Goal: Information Seeking & Learning: Learn about a topic

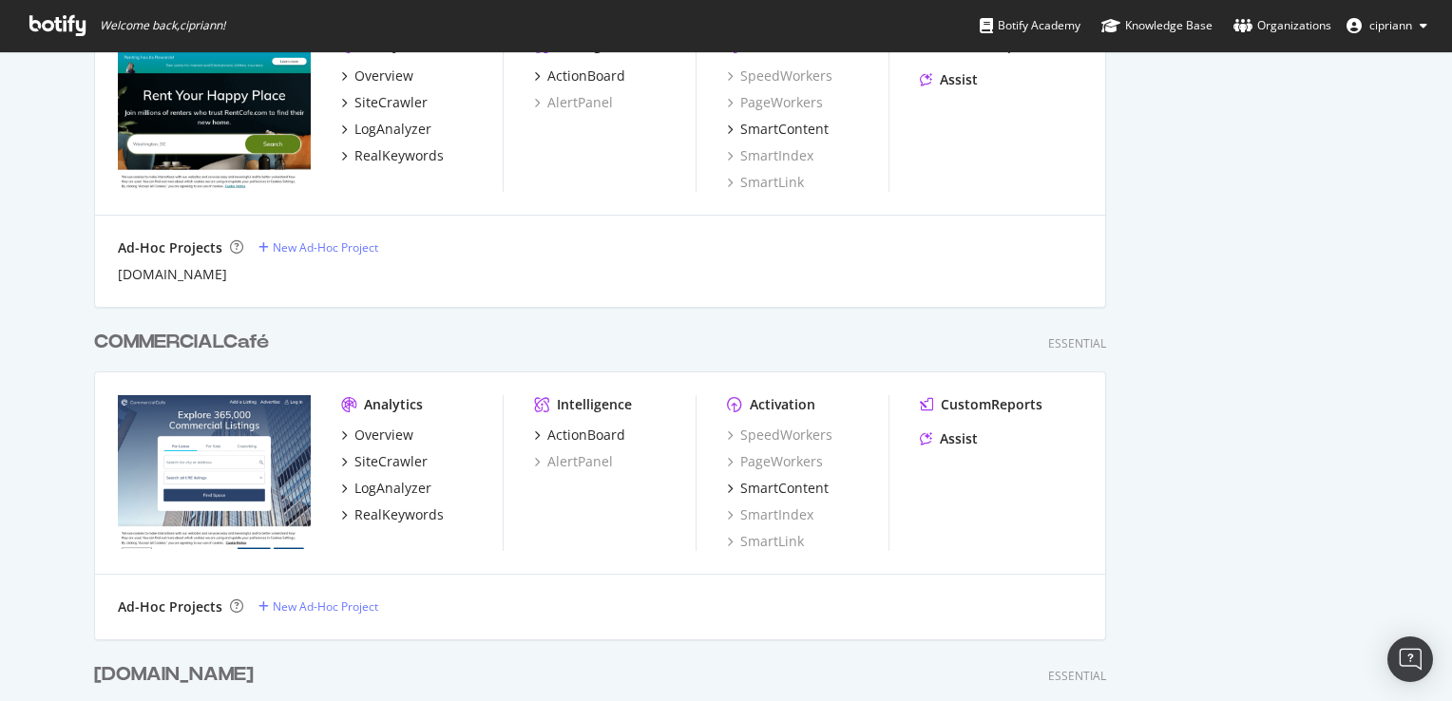
scroll to position [950, 0]
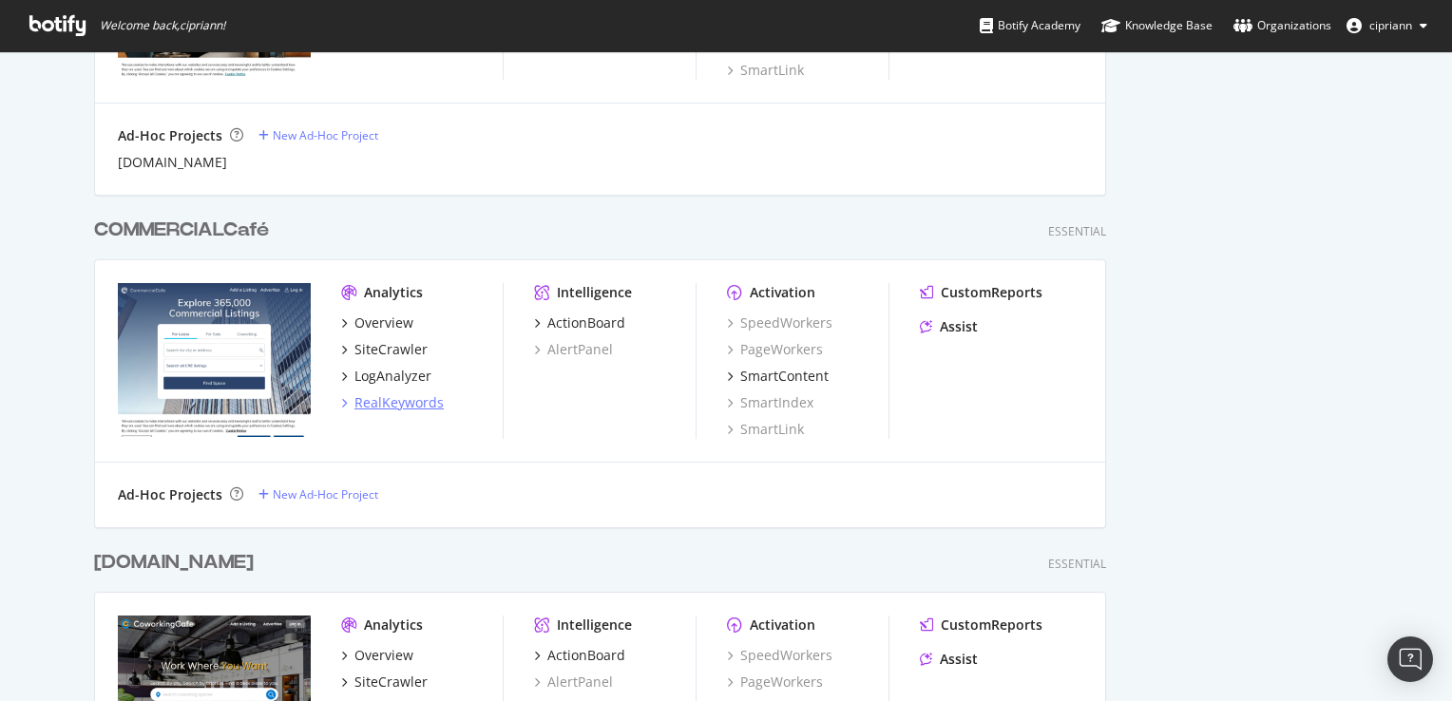
click at [385, 401] on div "RealKeywords" at bounding box center [398, 402] width 89 height 19
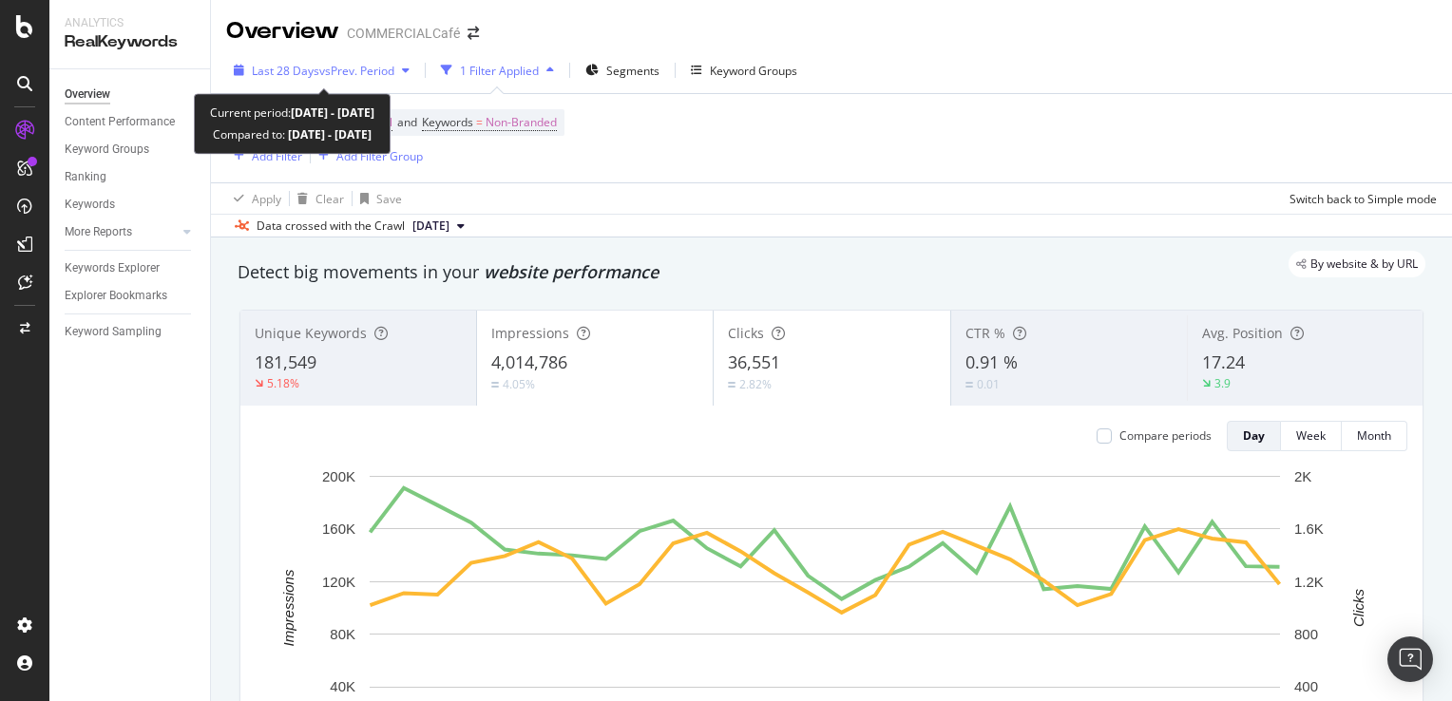
click at [319, 67] on span "vs Prev. Period" at bounding box center [356, 71] width 75 height 16
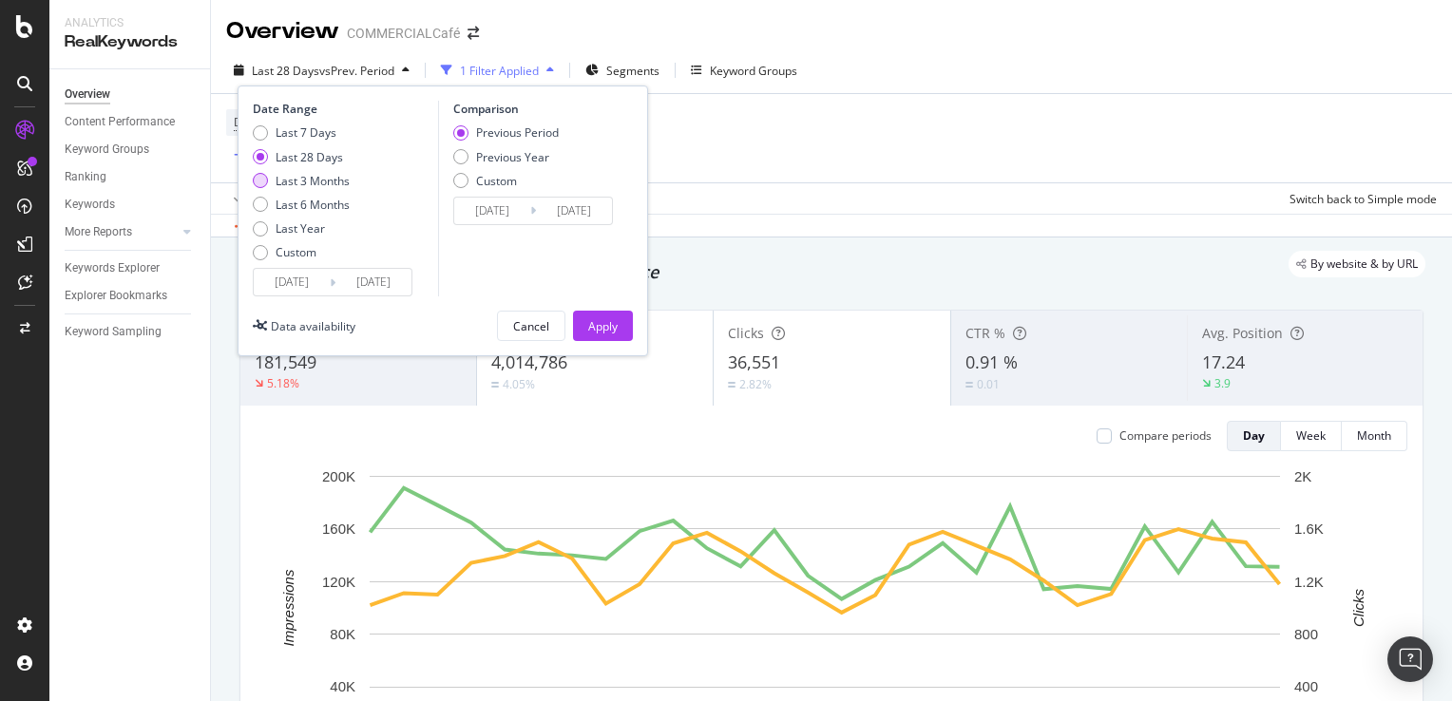
click at [301, 181] on div "Last 3 Months" at bounding box center [313, 181] width 74 height 16
type input "2025/06/27"
type input "2025/03/27"
type input "2025/06/26"
click at [593, 321] on div "Apply" at bounding box center [602, 326] width 29 height 16
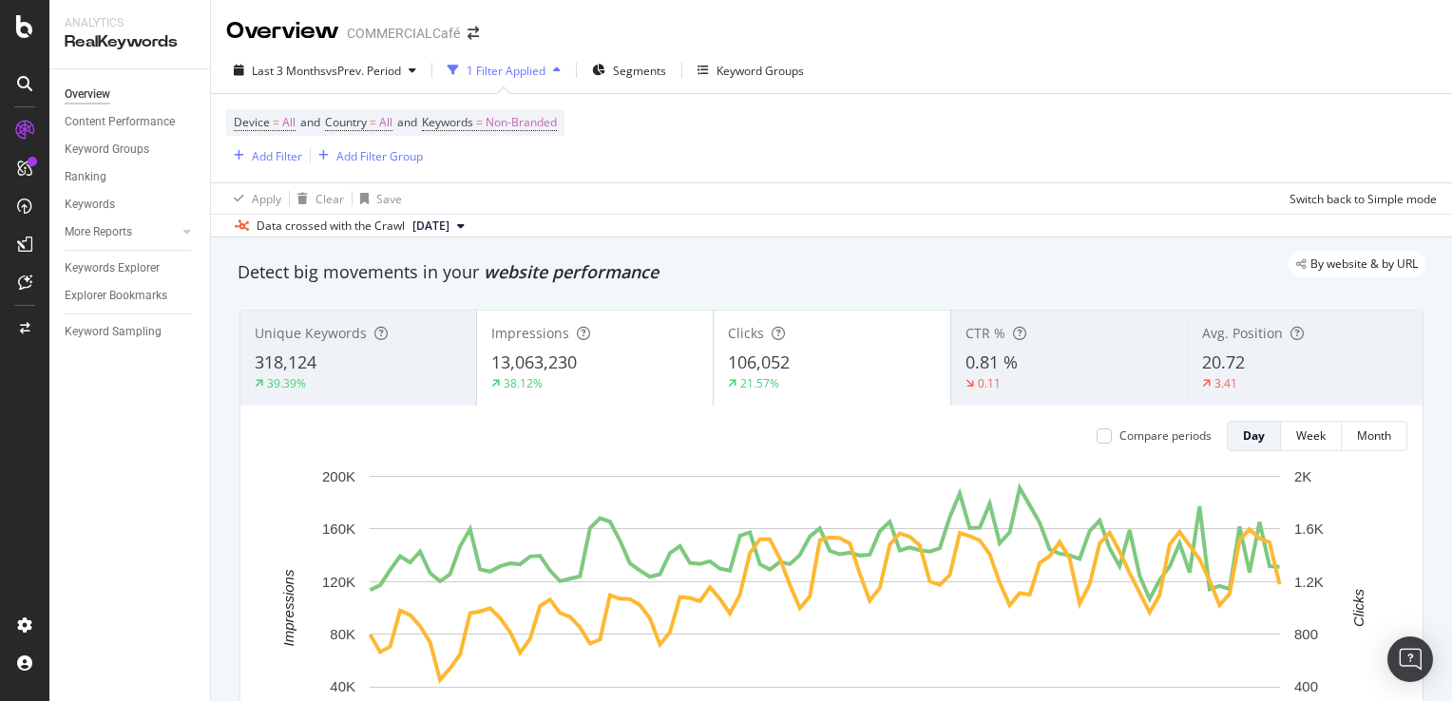
click at [565, 375] on div "38.12%" at bounding box center [594, 383] width 207 height 17
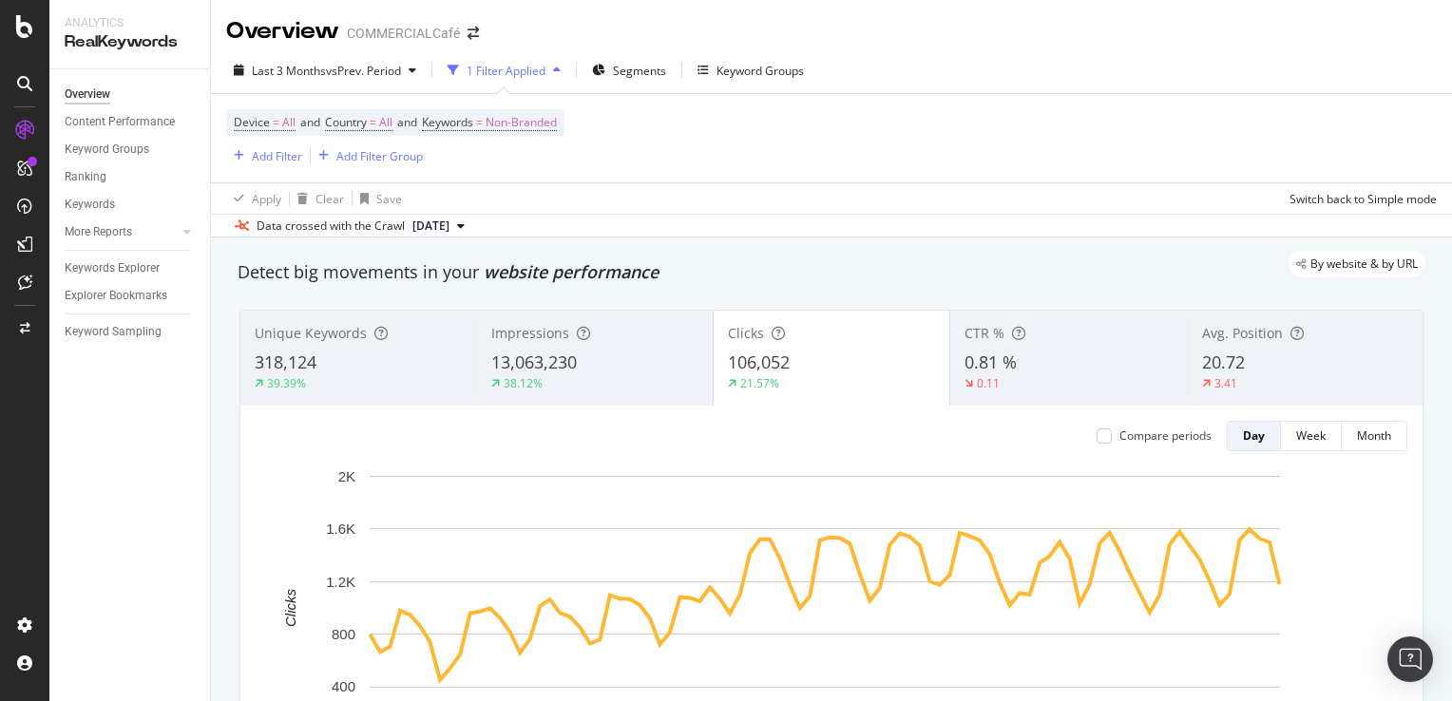
click at [329, 368] on div "318,124" at bounding box center [358, 363] width 207 height 25
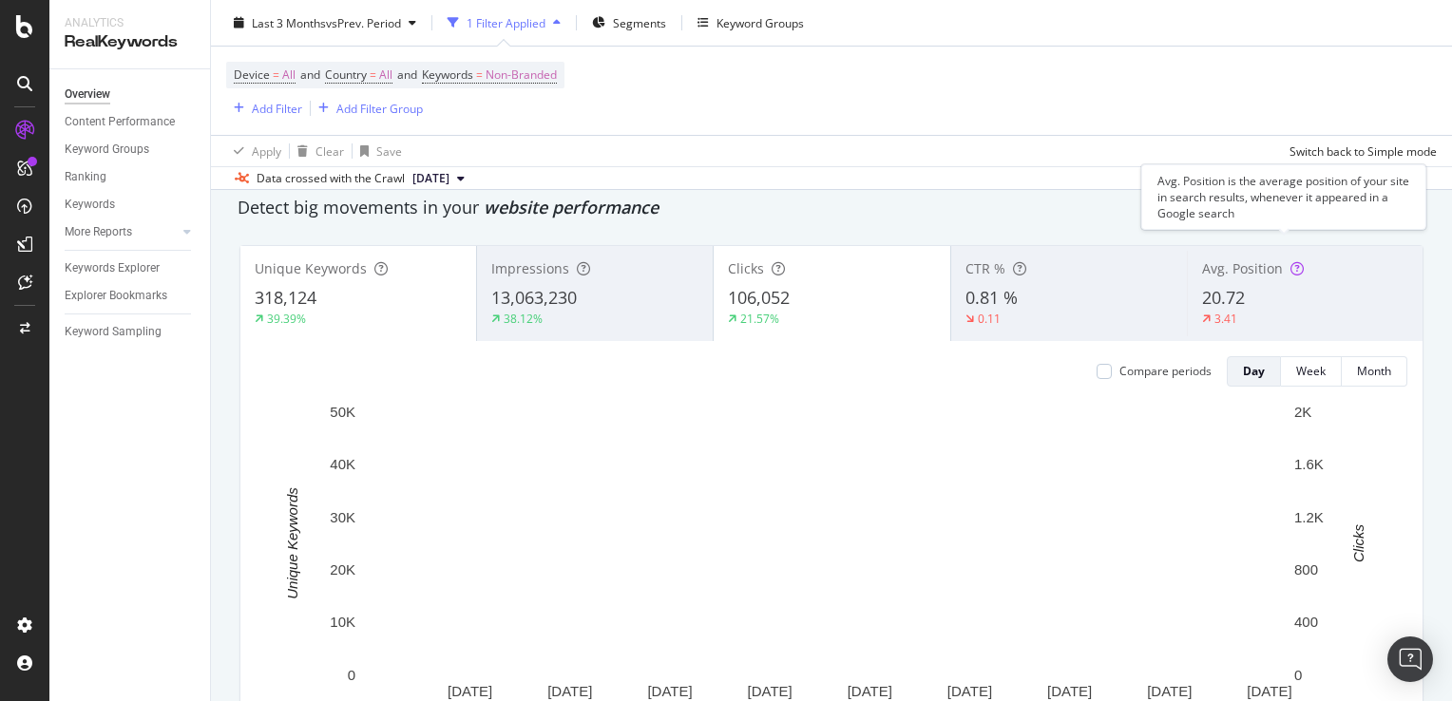
scroll to position [95, 0]
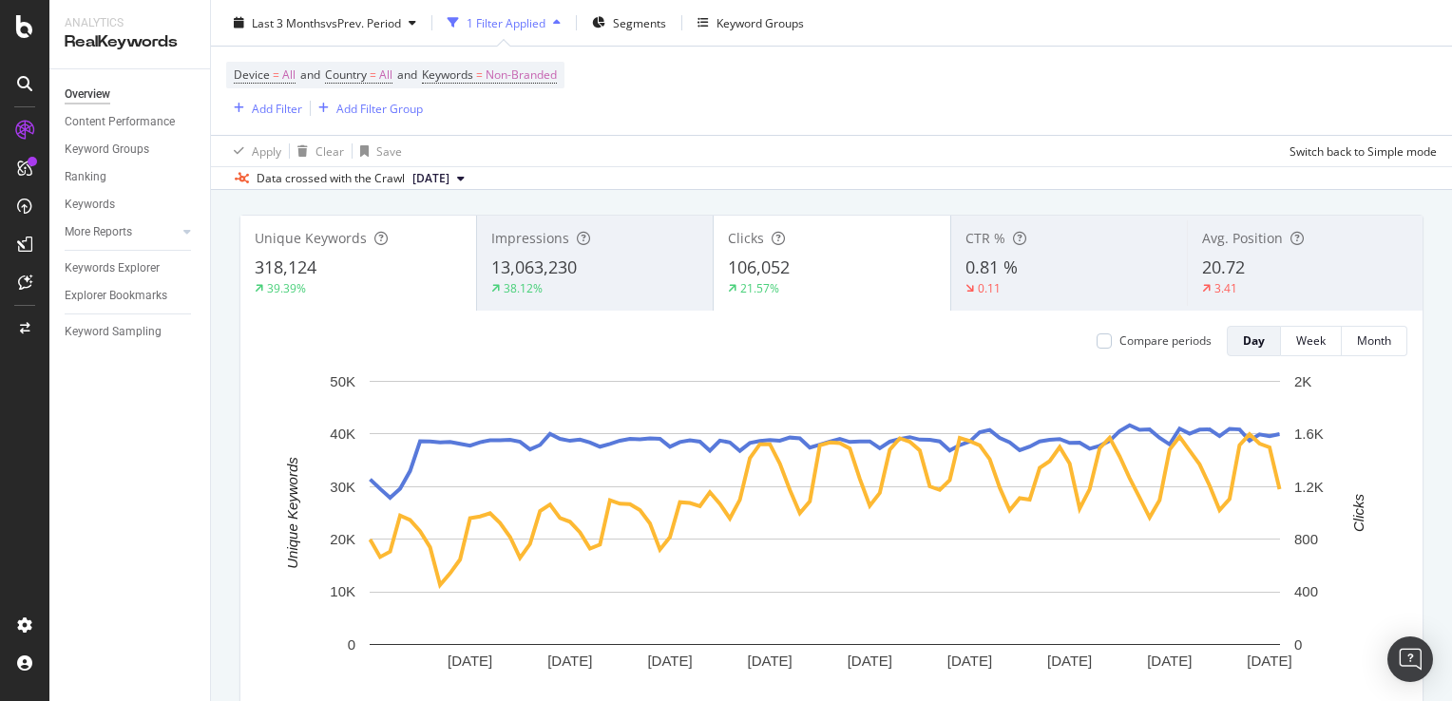
click at [573, 278] on span "13,063,230" at bounding box center [534, 267] width 86 height 23
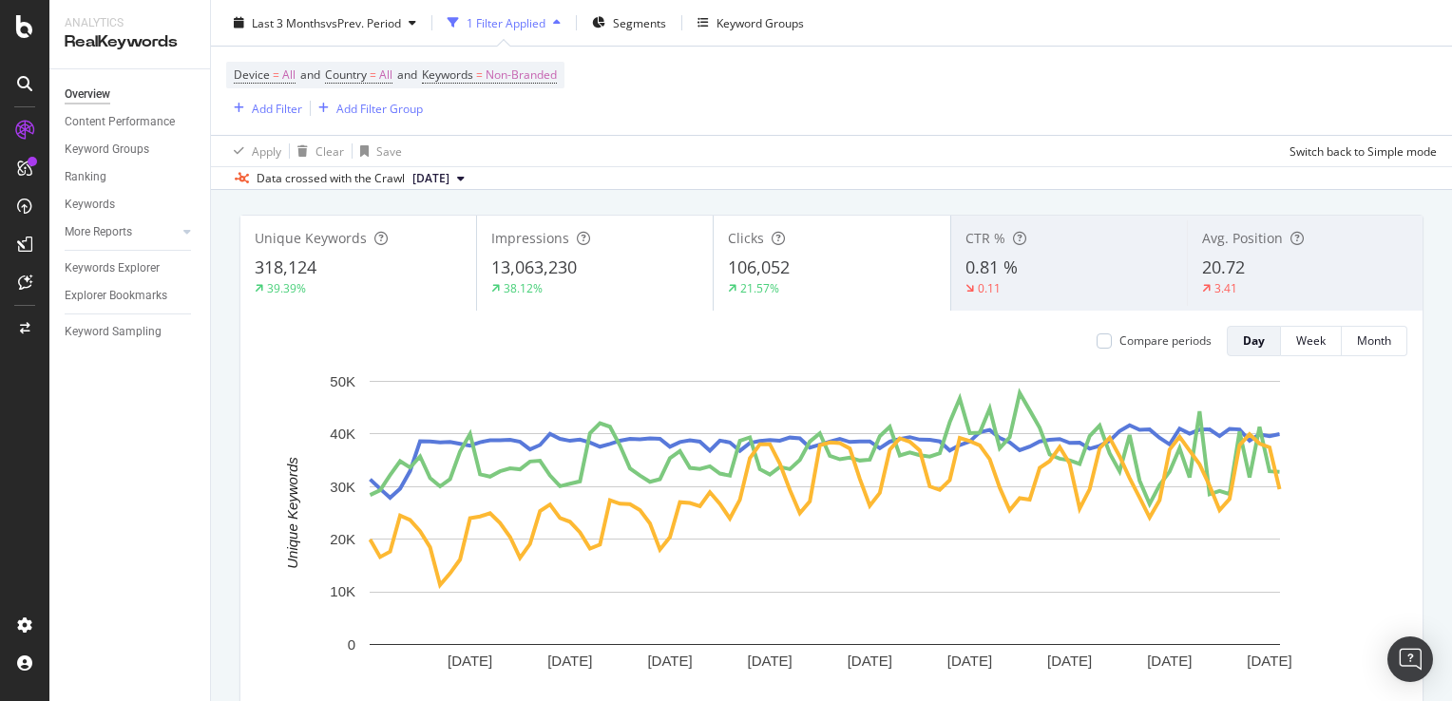
click at [573, 278] on span "13,063,230" at bounding box center [534, 267] width 86 height 23
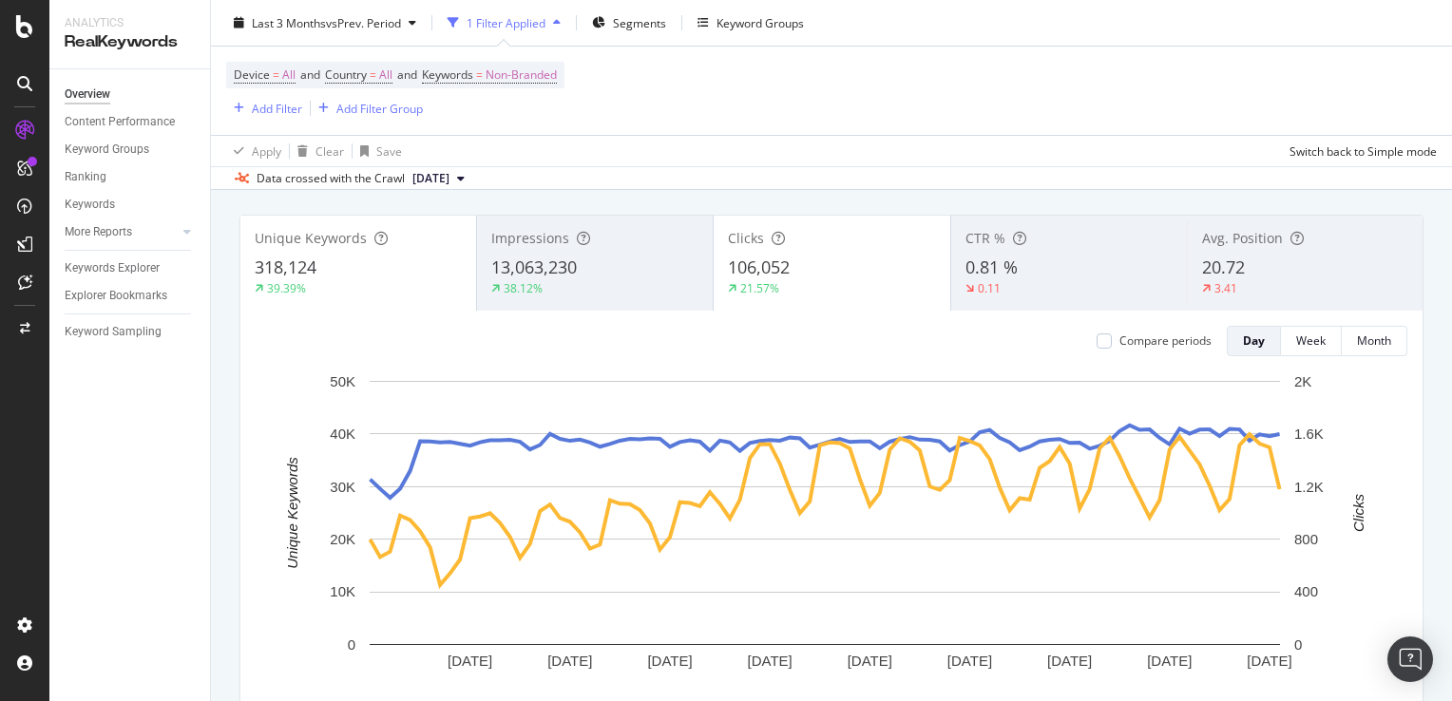
click at [1255, 277] on div "20.72" at bounding box center [1305, 268] width 206 height 25
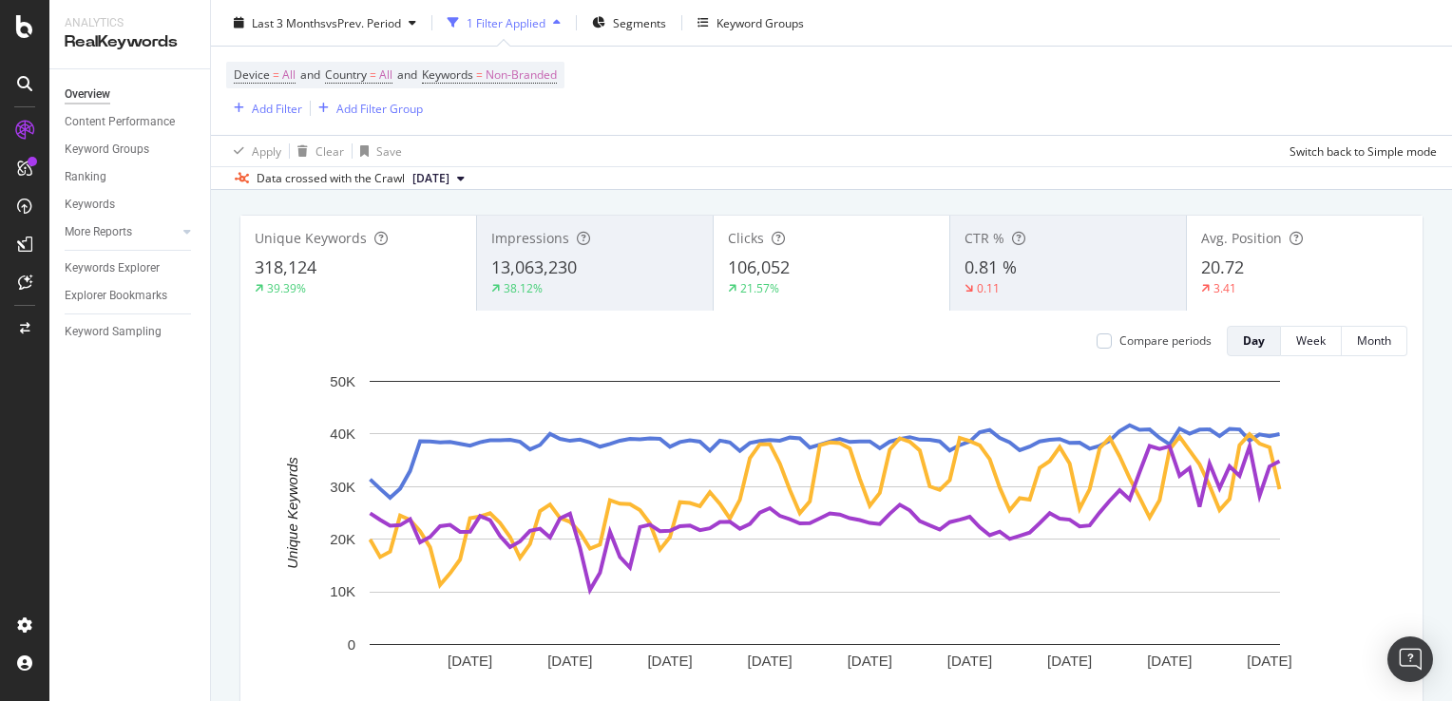
click at [1258, 267] on div "20.72" at bounding box center [1304, 268] width 207 height 25
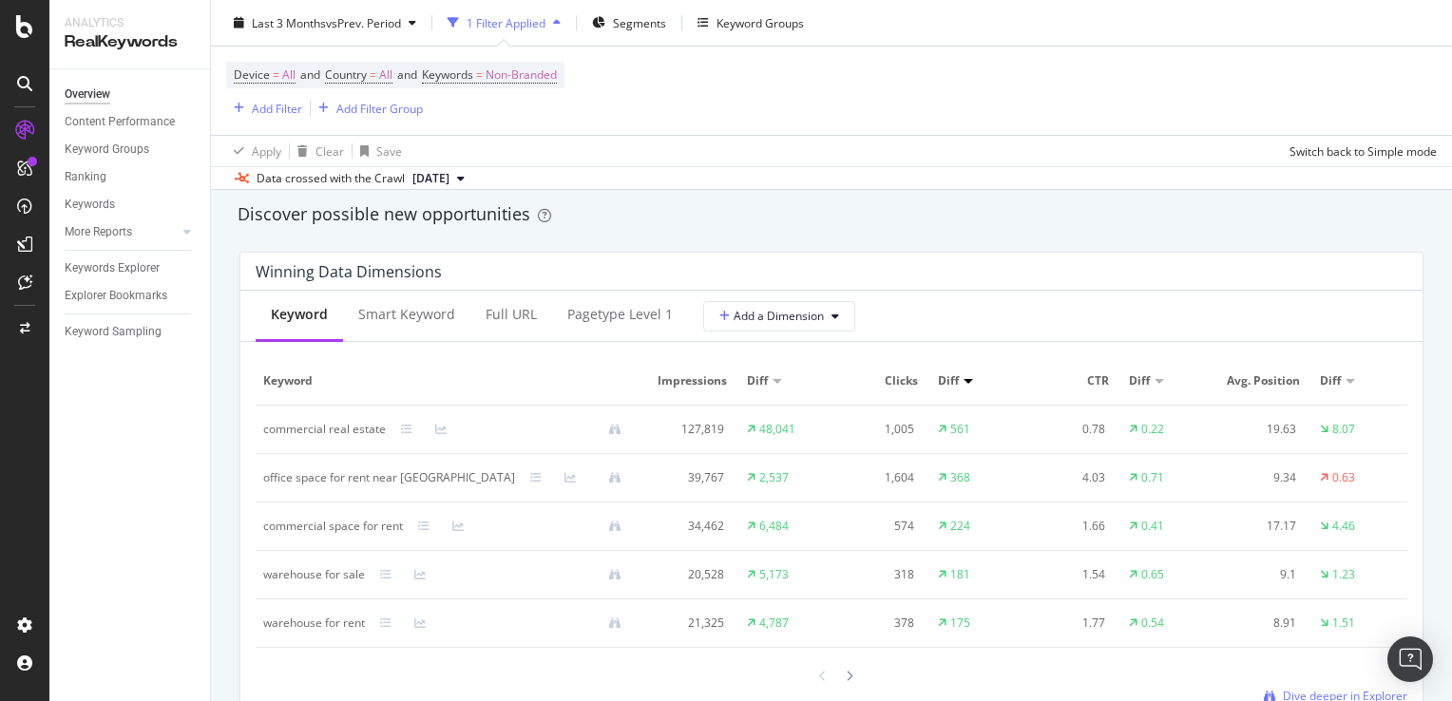
scroll to position [1656, 0]
click at [814, 316] on span "Add a Dimension" at bounding box center [771, 318] width 105 height 16
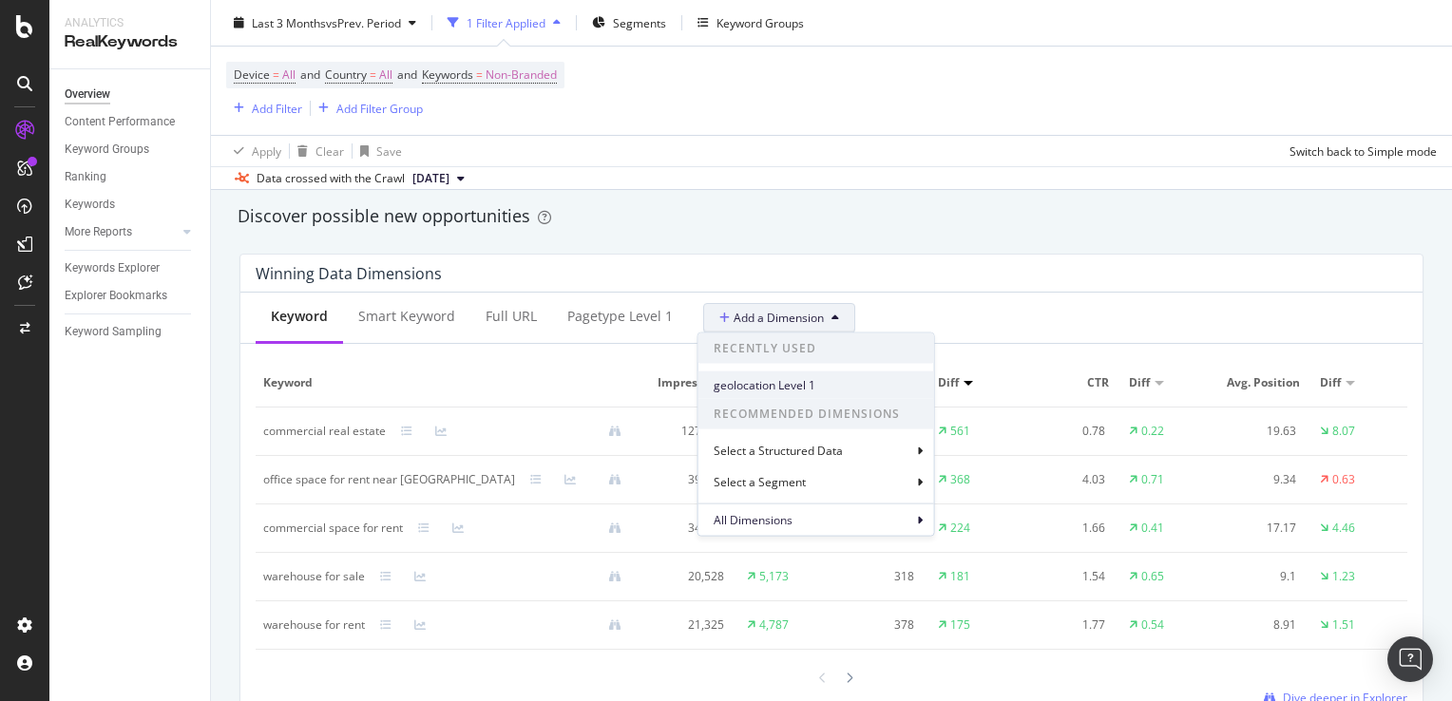
click at [811, 384] on span "geolocation Level 1" at bounding box center [816, 384] width 205 height 17
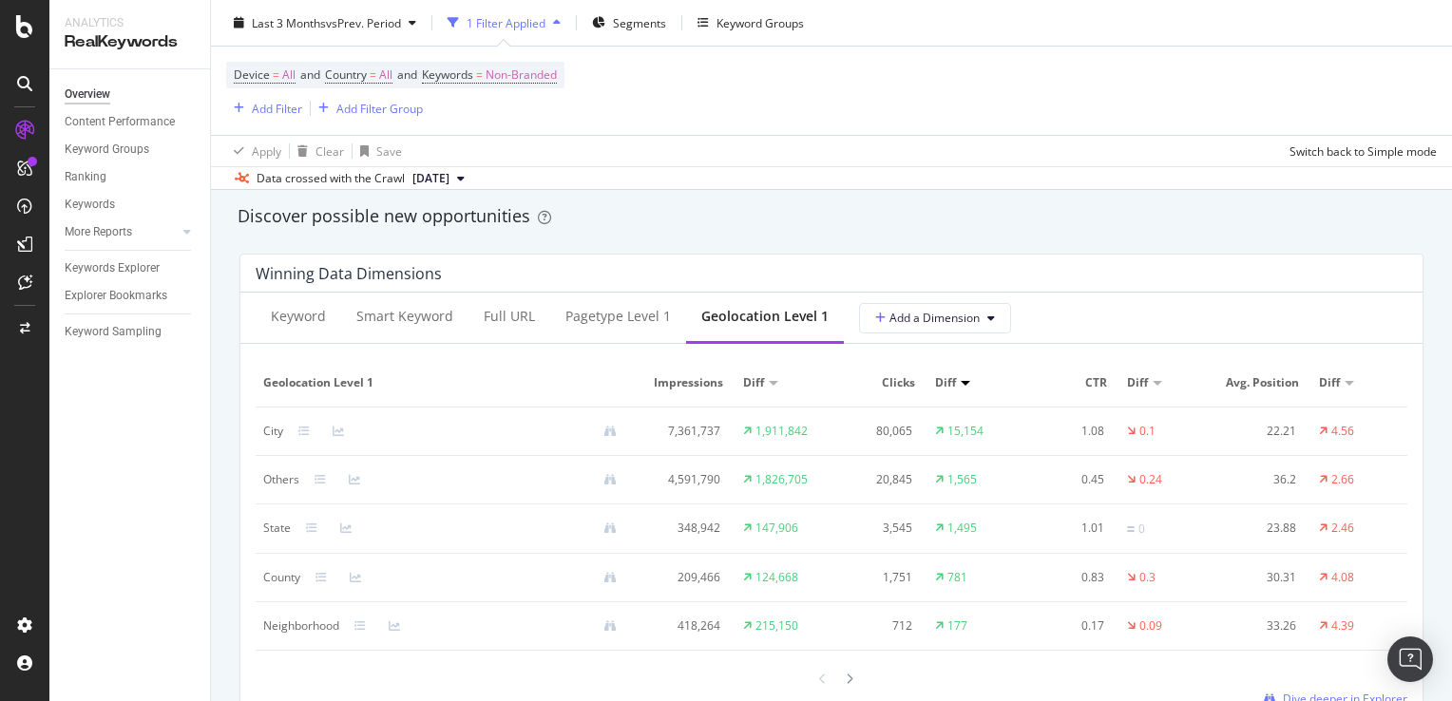
scroll to position [0, 0]
click at [335, 431] on icon at bounding box center [338, 431] width 11 height 11
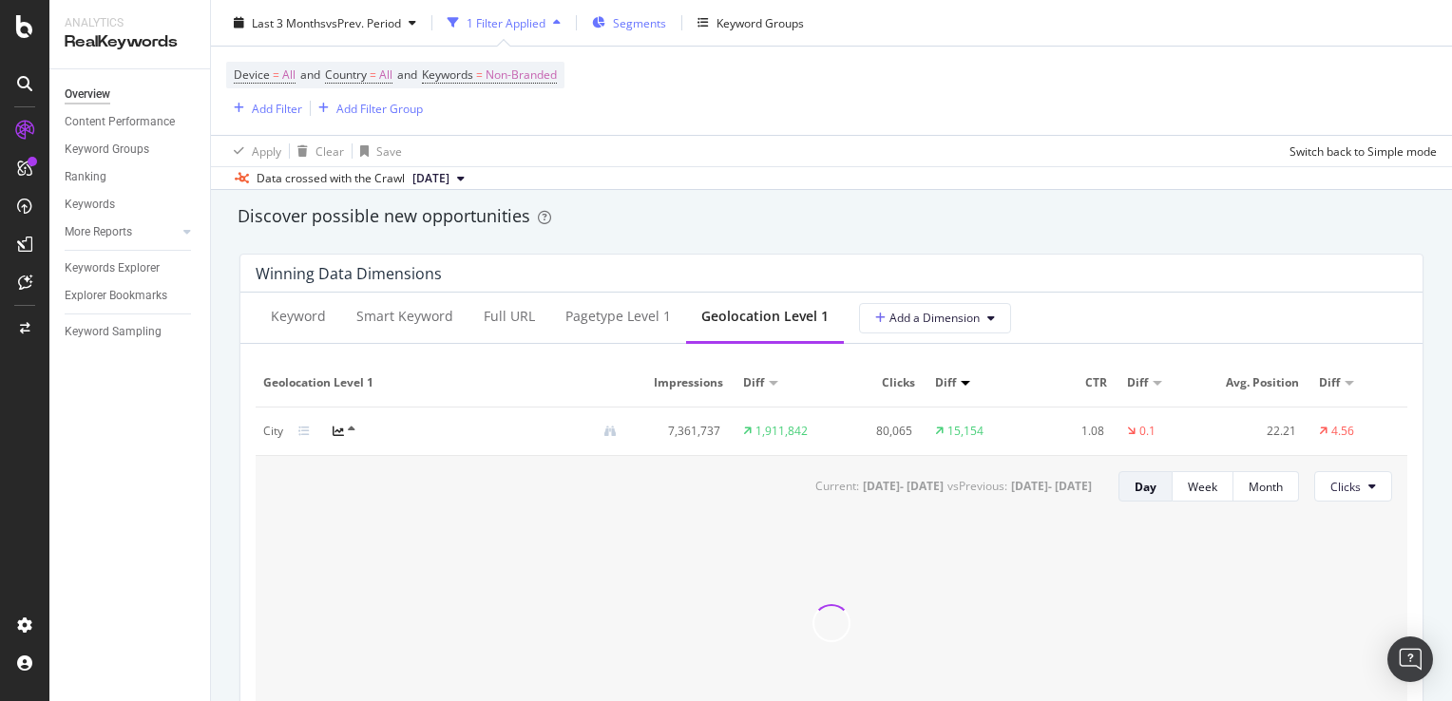
click at [647, 15] on span "Segments" at bounding box center [639, 22] width 53 height 16
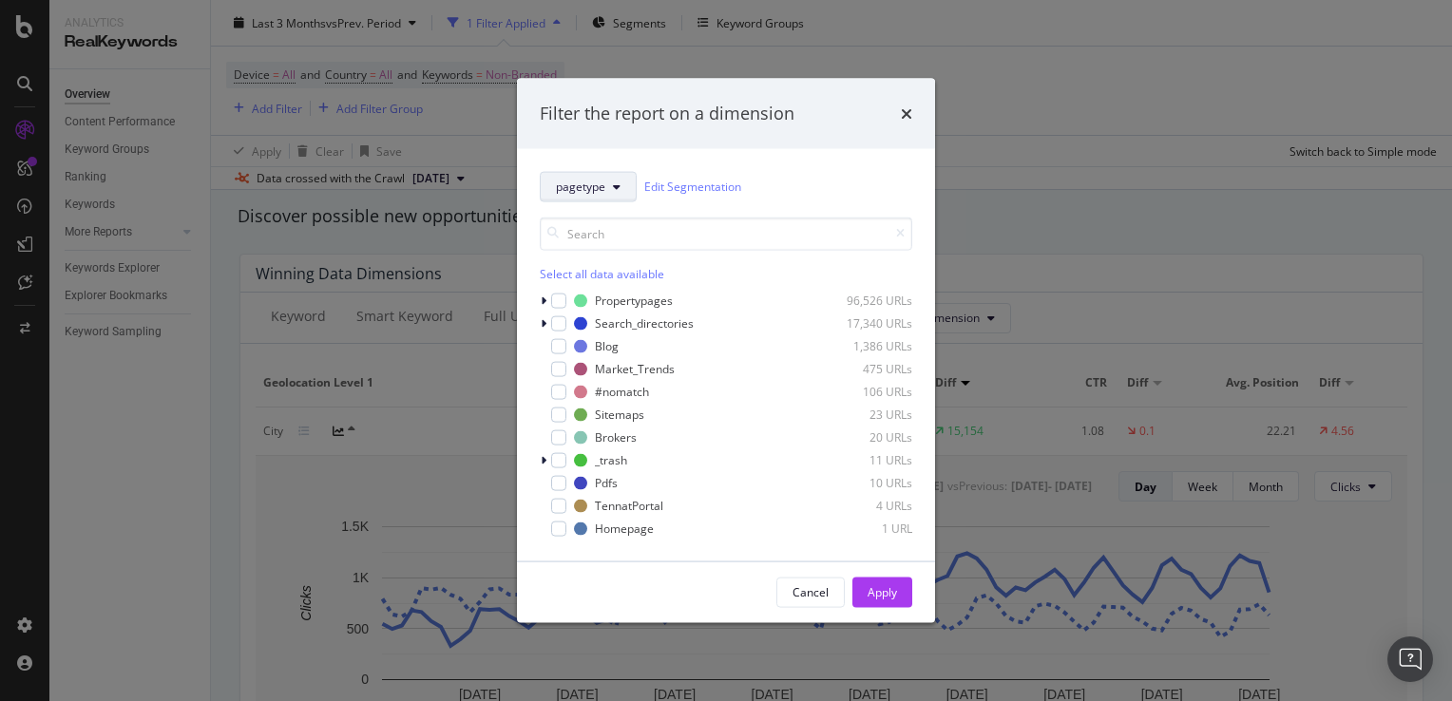
click at [621, 187] on button "pagetype" at bounding box center [588, 186] width 97 height 30
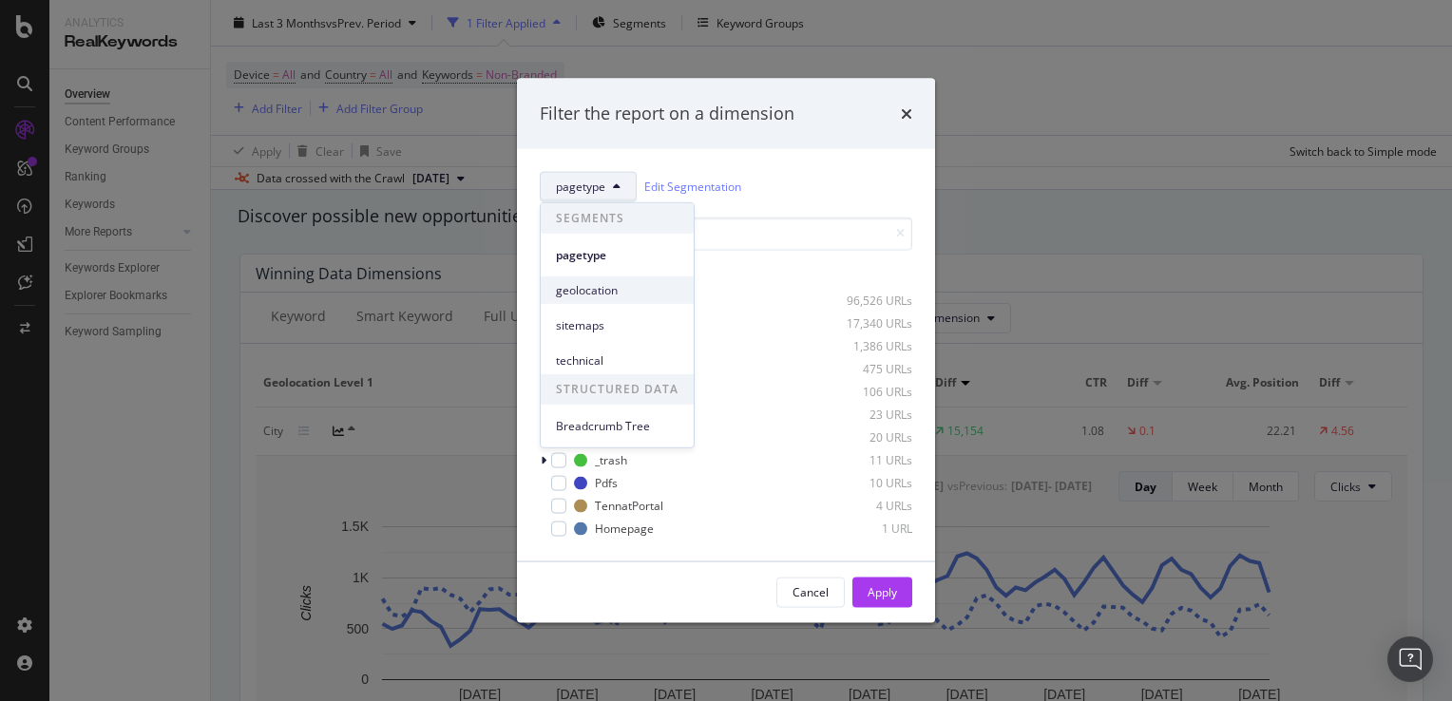
click at [594, 287] on span "geolocation" at bounding box center [617, 289] width 123 height 17
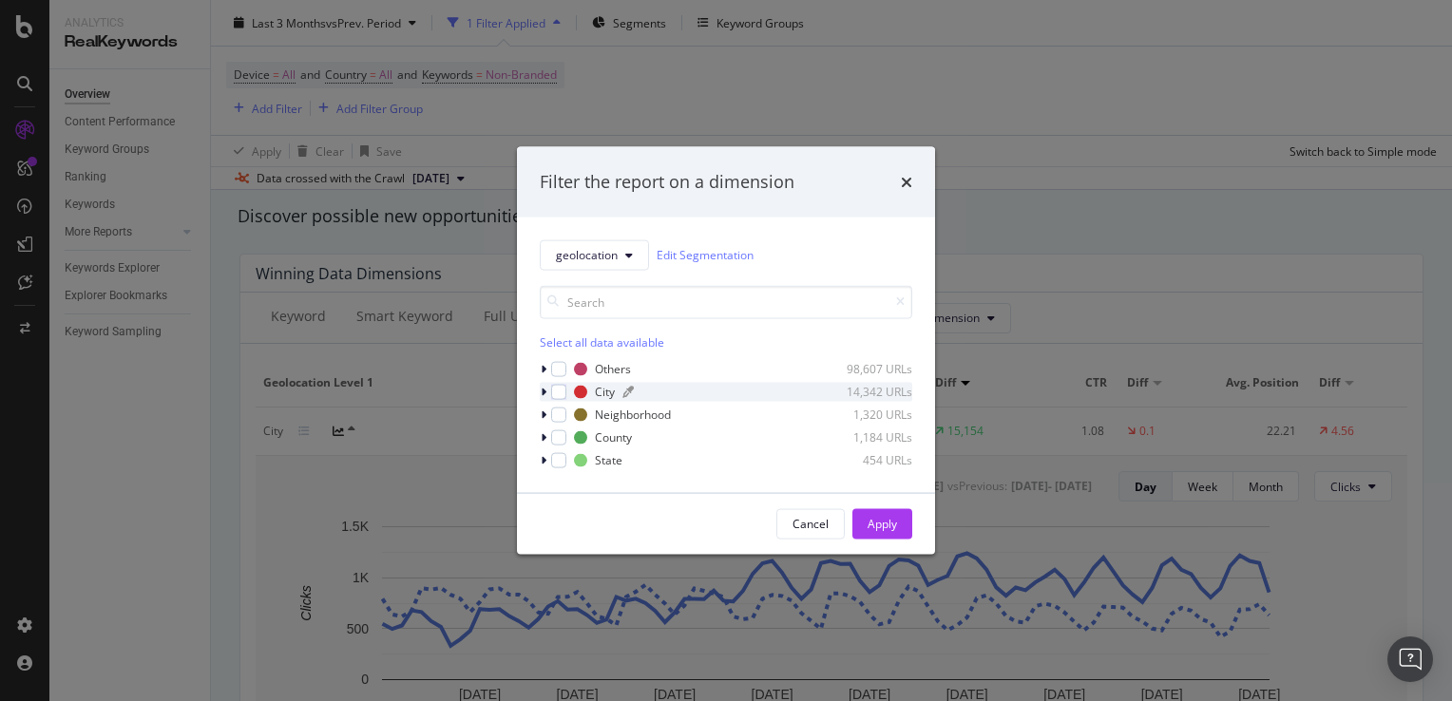
click at [597, 390] on div "City" at bounding box center [605, 392] width 20 height 16
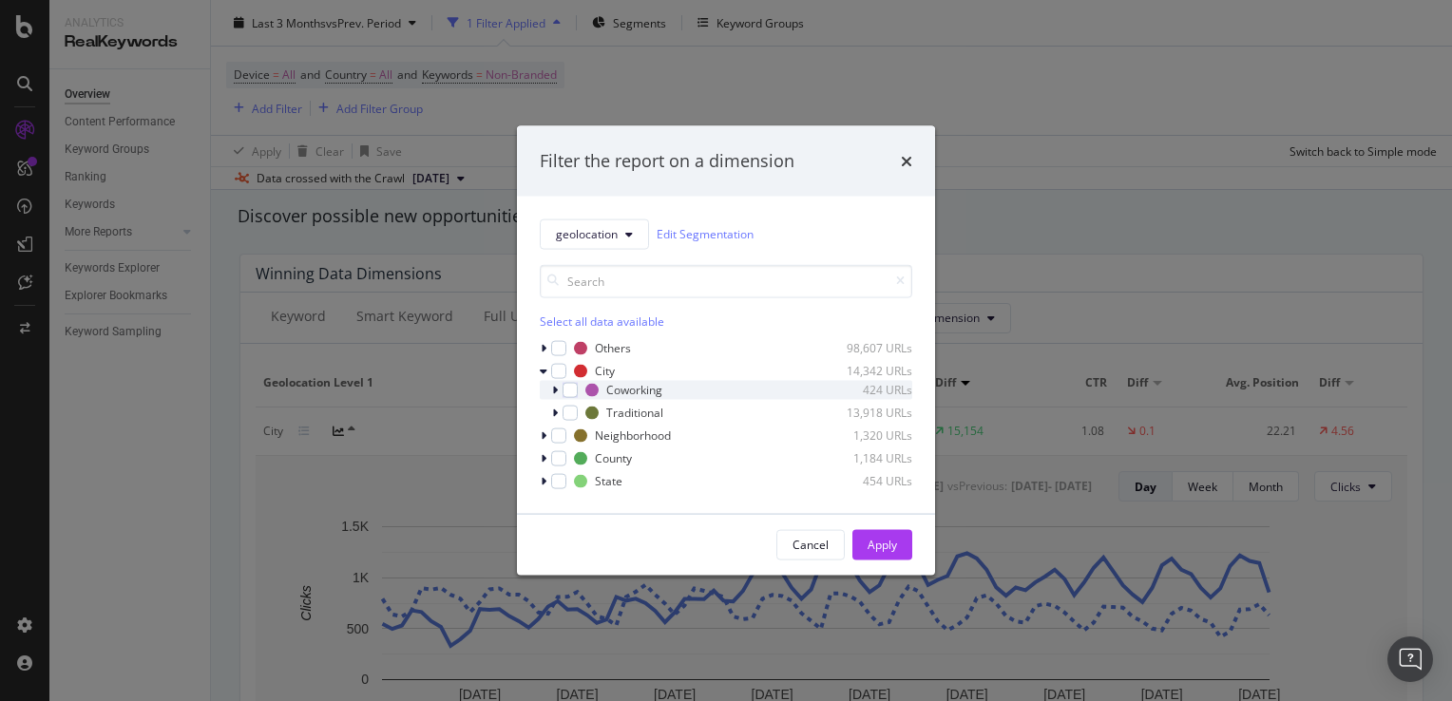
click at [552, 393] on icon "modal" at bounding box center [555, 389] width 6 height 11
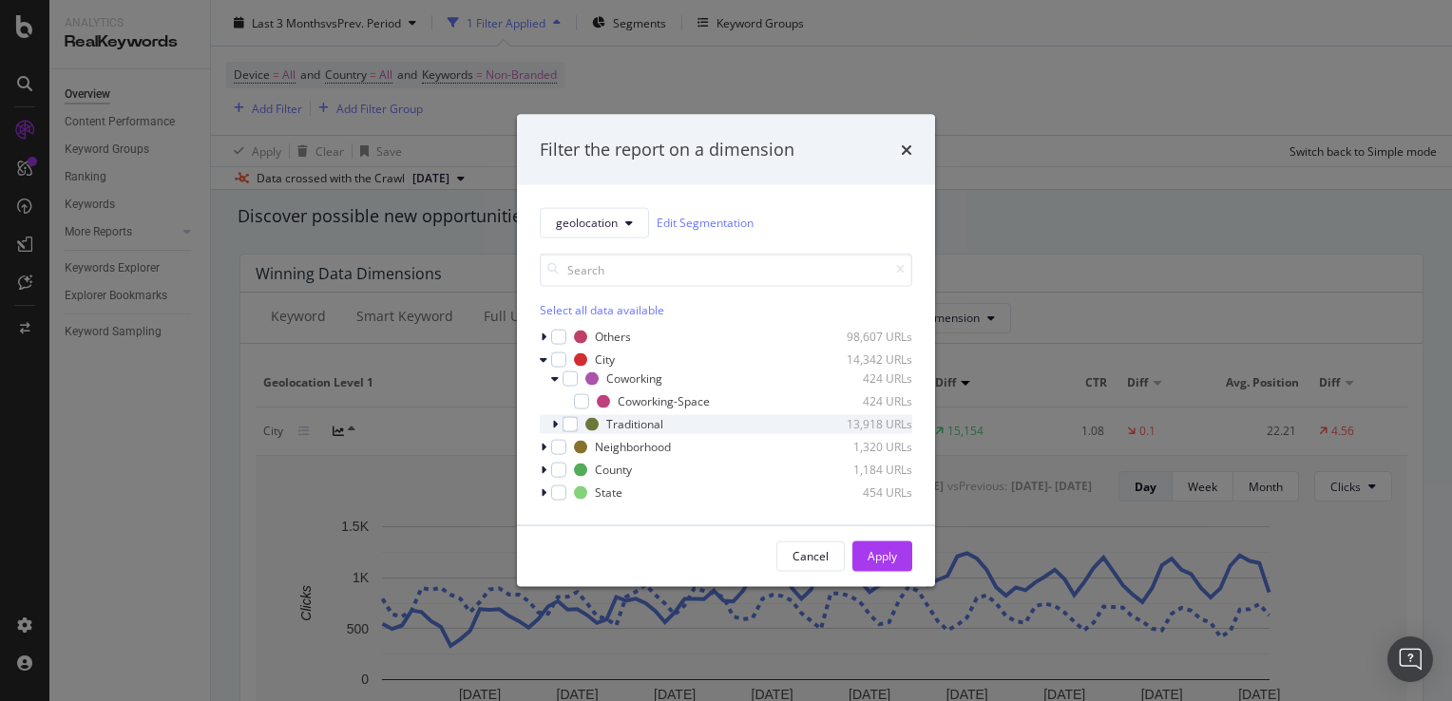
click at [553, 424] on icon "modal" at bounding box center [555, 423] width 6 height 11
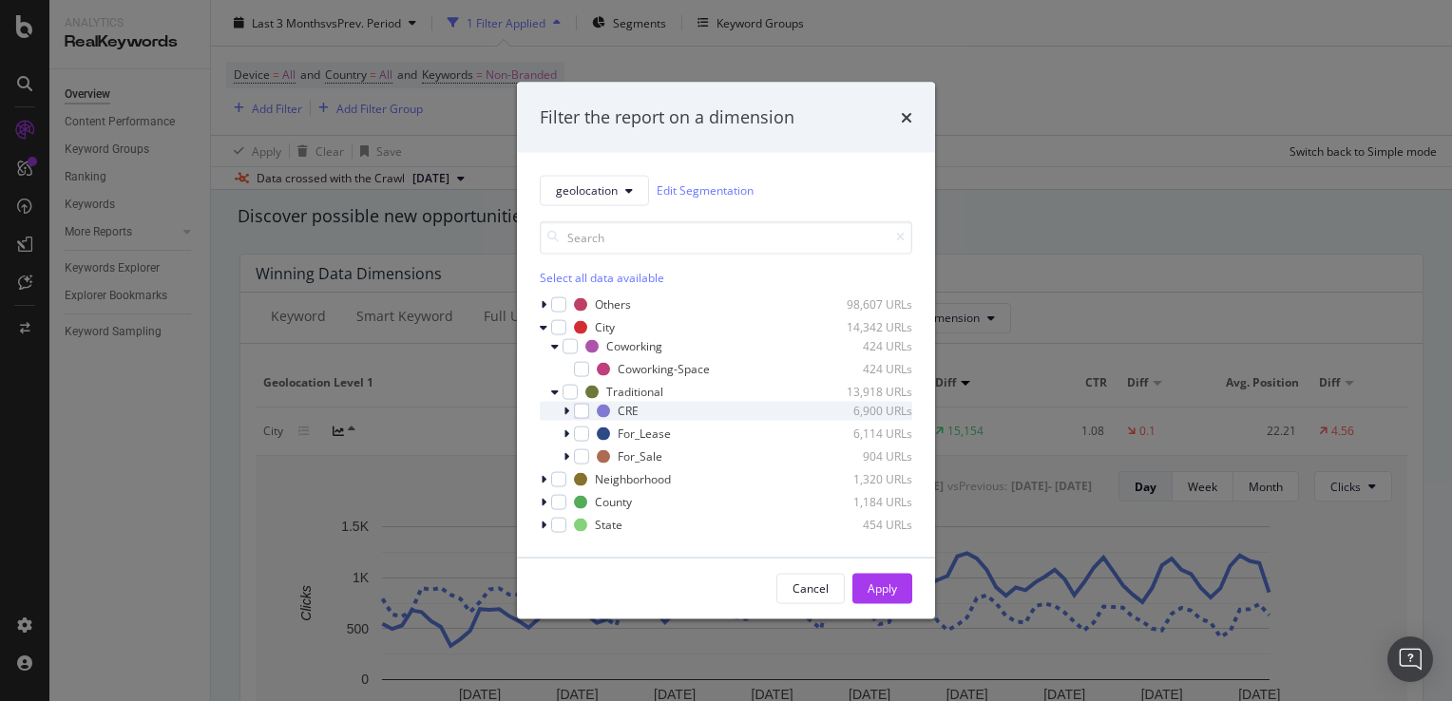
click at [567, 411] on icon "modal" at bounding box center [567, 410] width 6 height 11
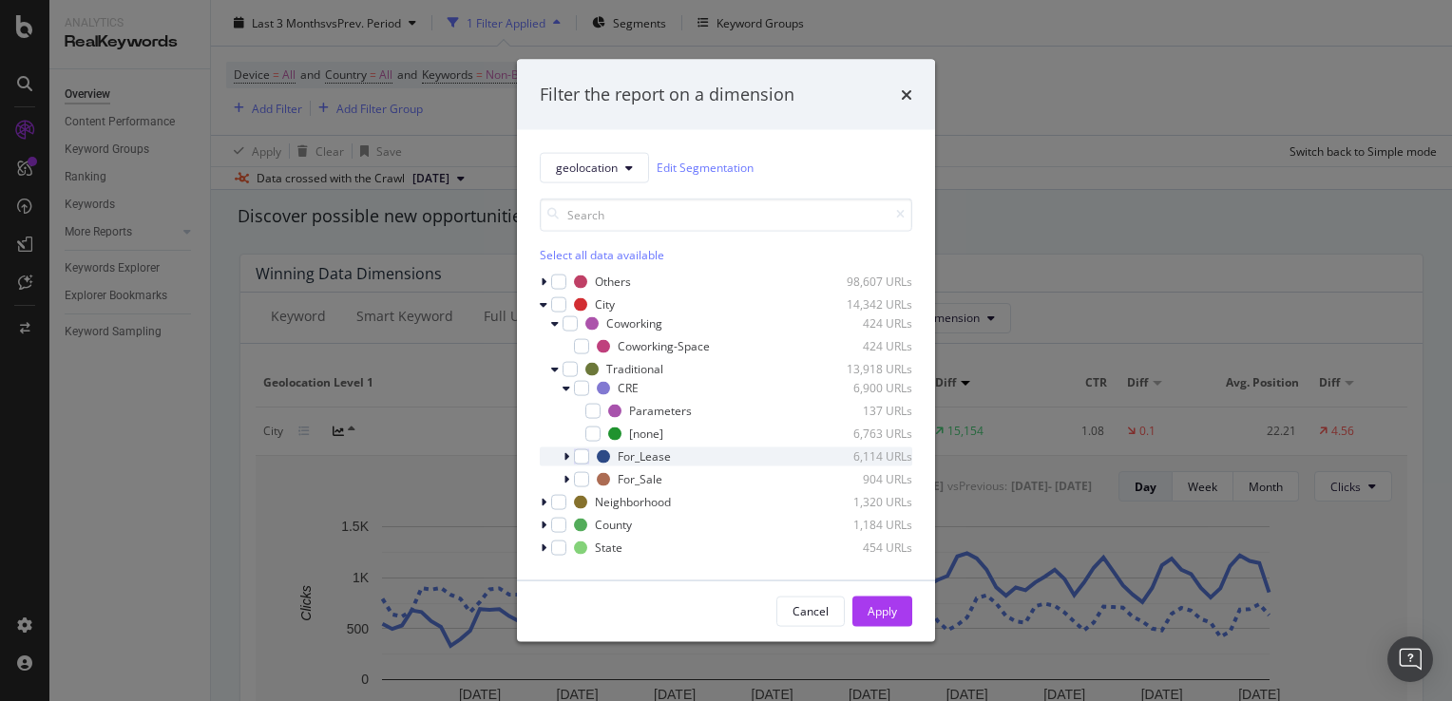
click at [564, 452] on icon "modal" at bounding box center [567, 455] width 6 height 11
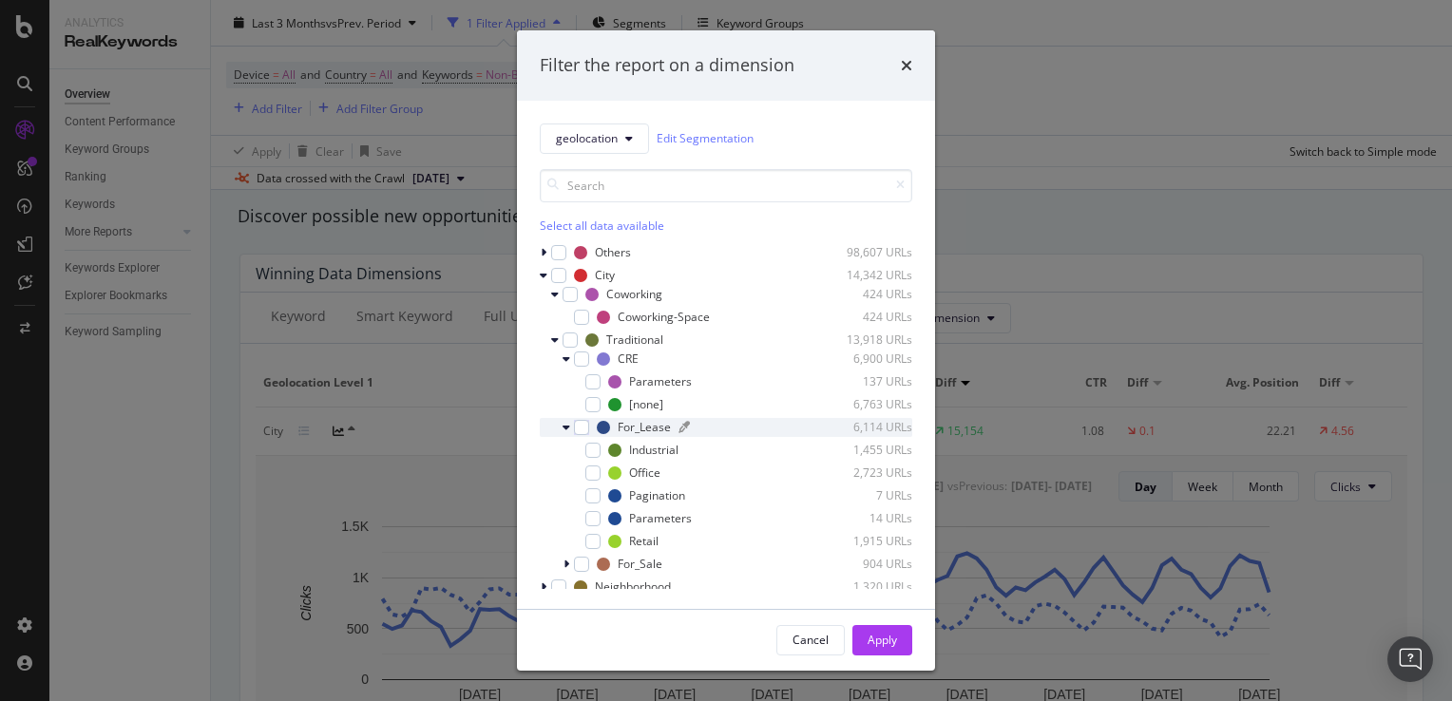
click at [643, 434] on div "For_Lease" at bounding box center [644, 427] width 53 height 16
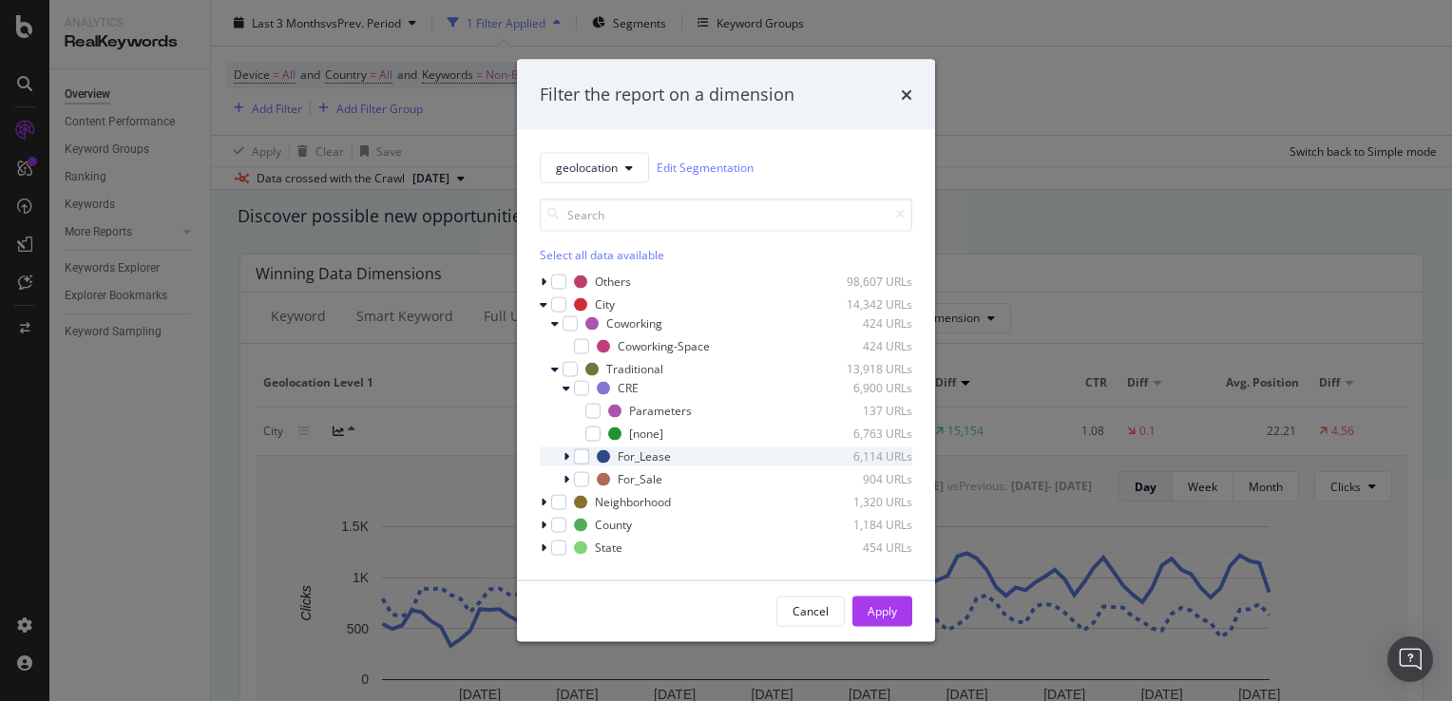
click at [562, 457] on div "For_Lease 6,114 URLs" at bounding box center [726, 456] width 373 height 19
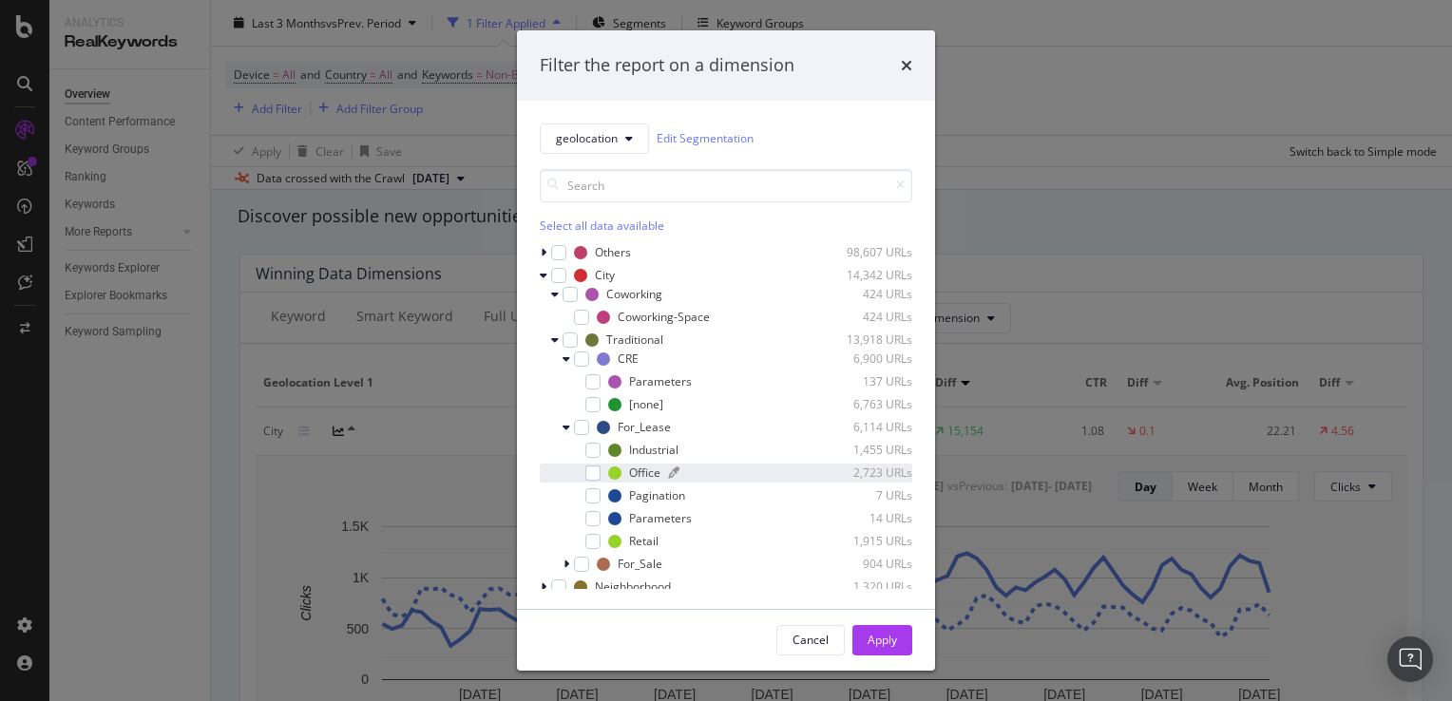
click at [640, 471] on div "Office" at bounding box center [644, 473] width 31 height 16
click at [882, 644] on div "Apply" at bounding box center [882, 640] width 29 height 16
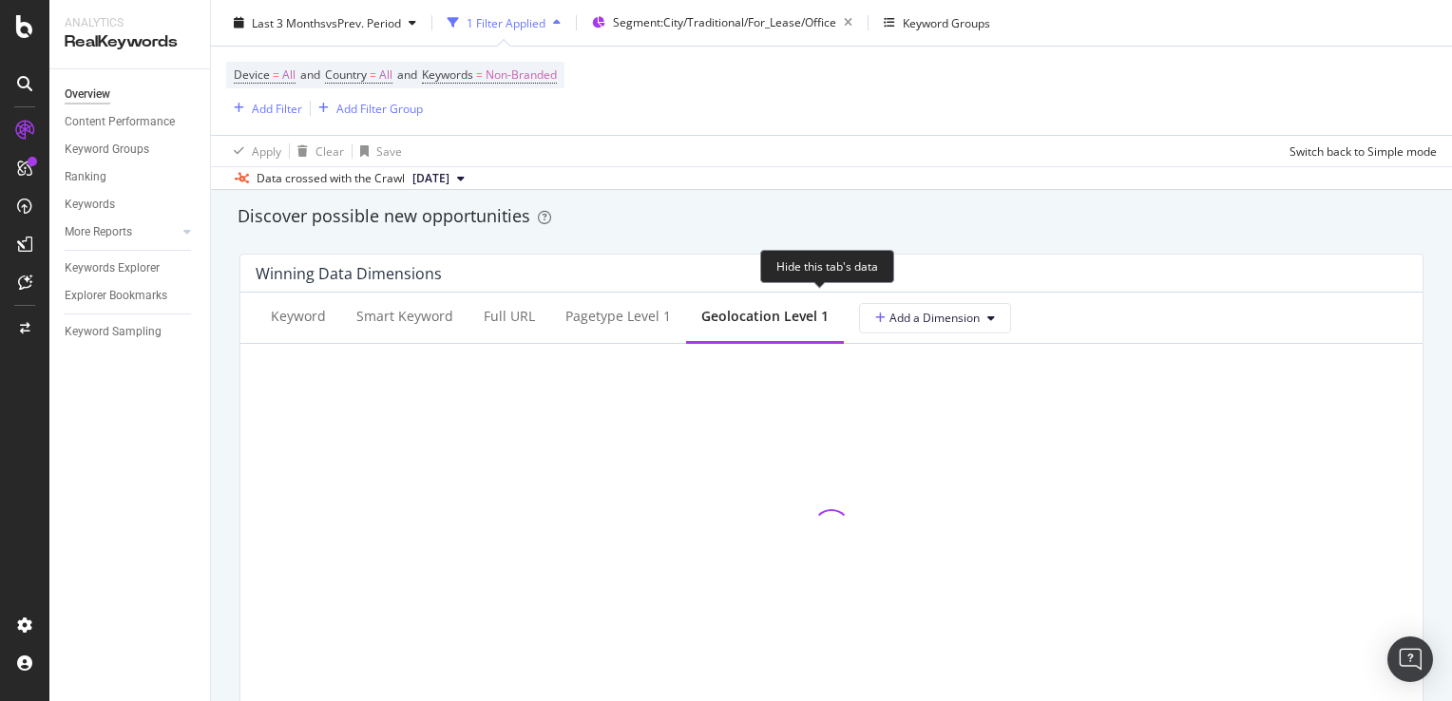
click at [833, 298] on icon at bounding box center [837, 297] width 9 height 11
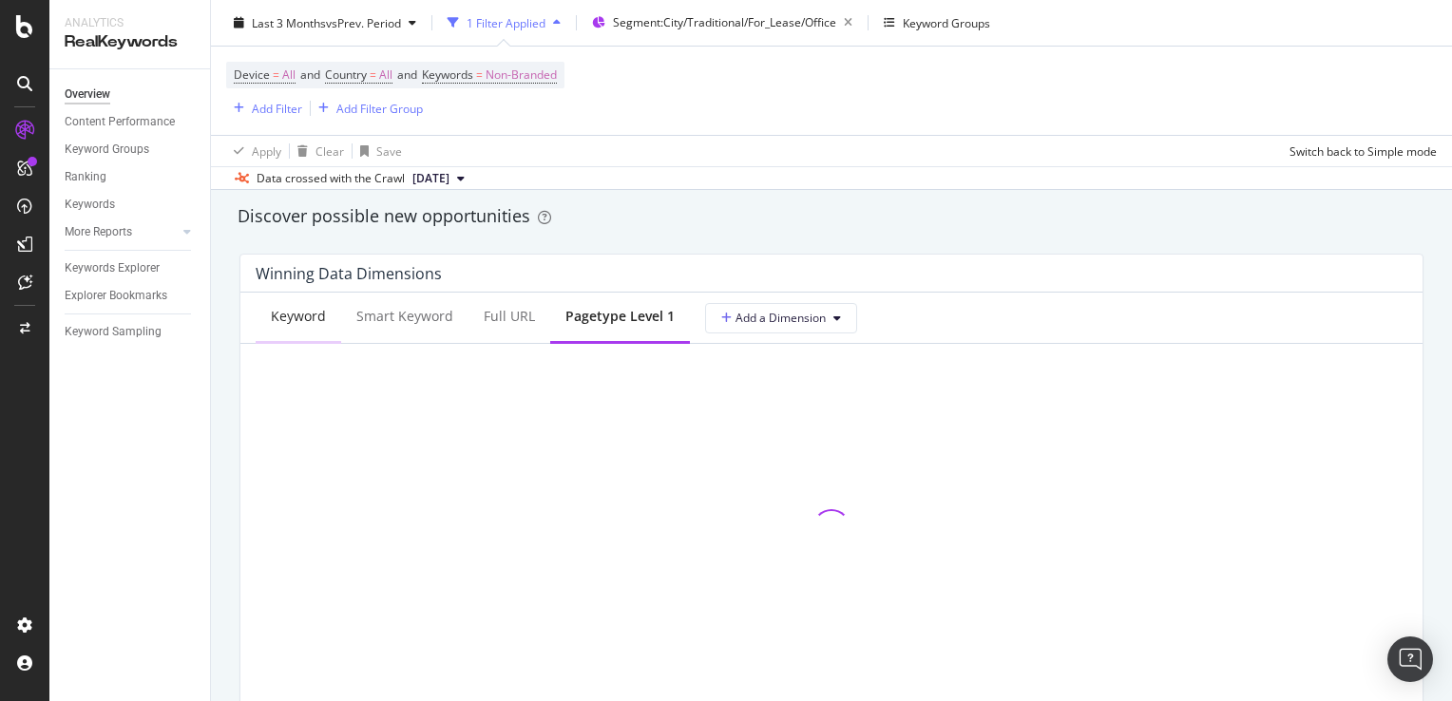
click at [297, 312] on div "Keyword" at bounding box center [298, 316] width 55 height 19
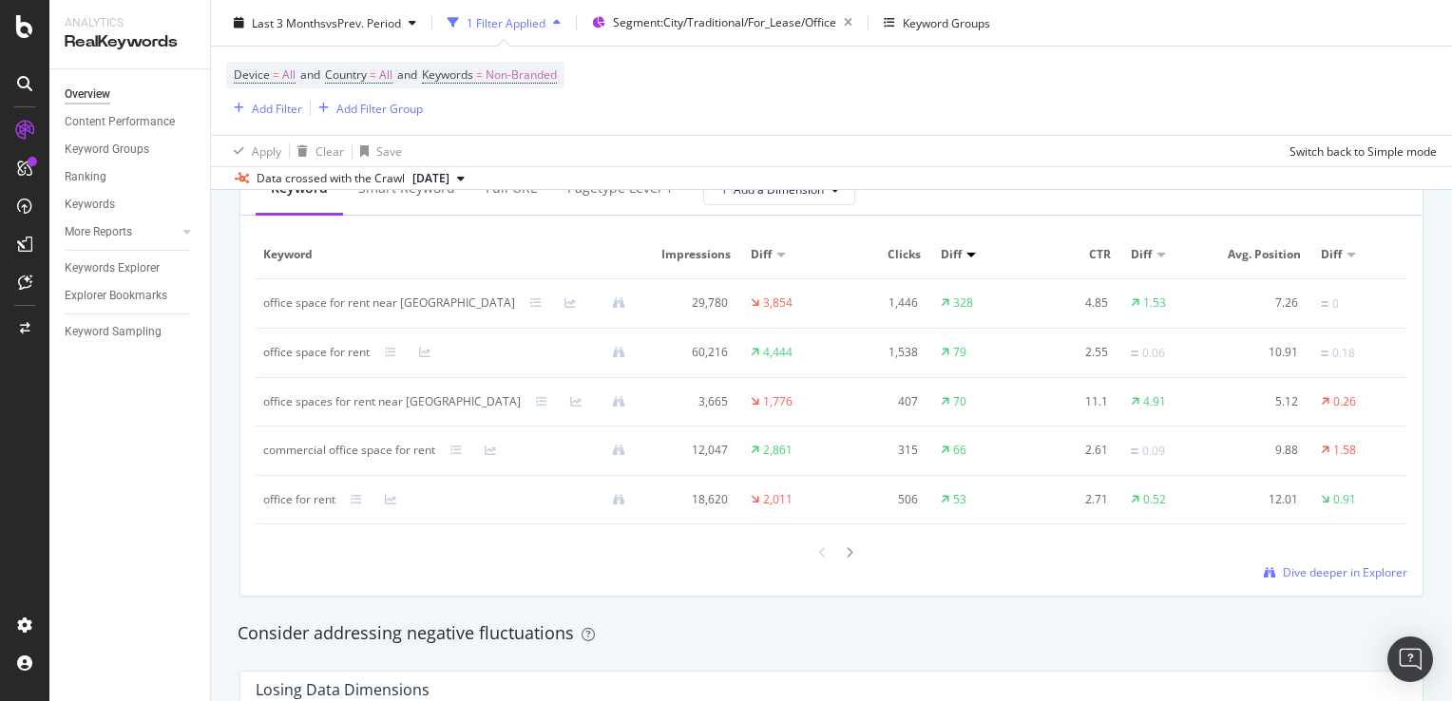
scroll to position [1846, 0]
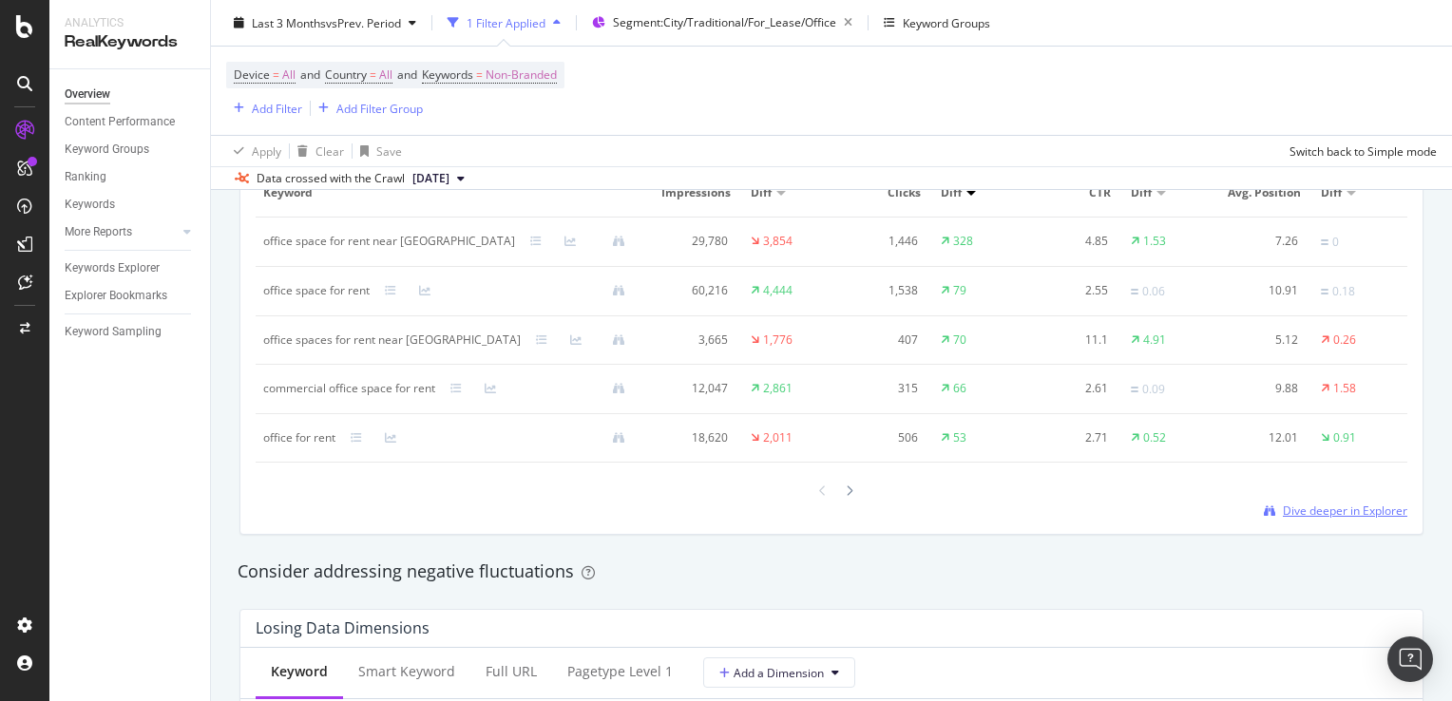
click at [1347, 519] on span "Dive deeper in Explorer" at bounding box center [1345, 511] width 125 height 16
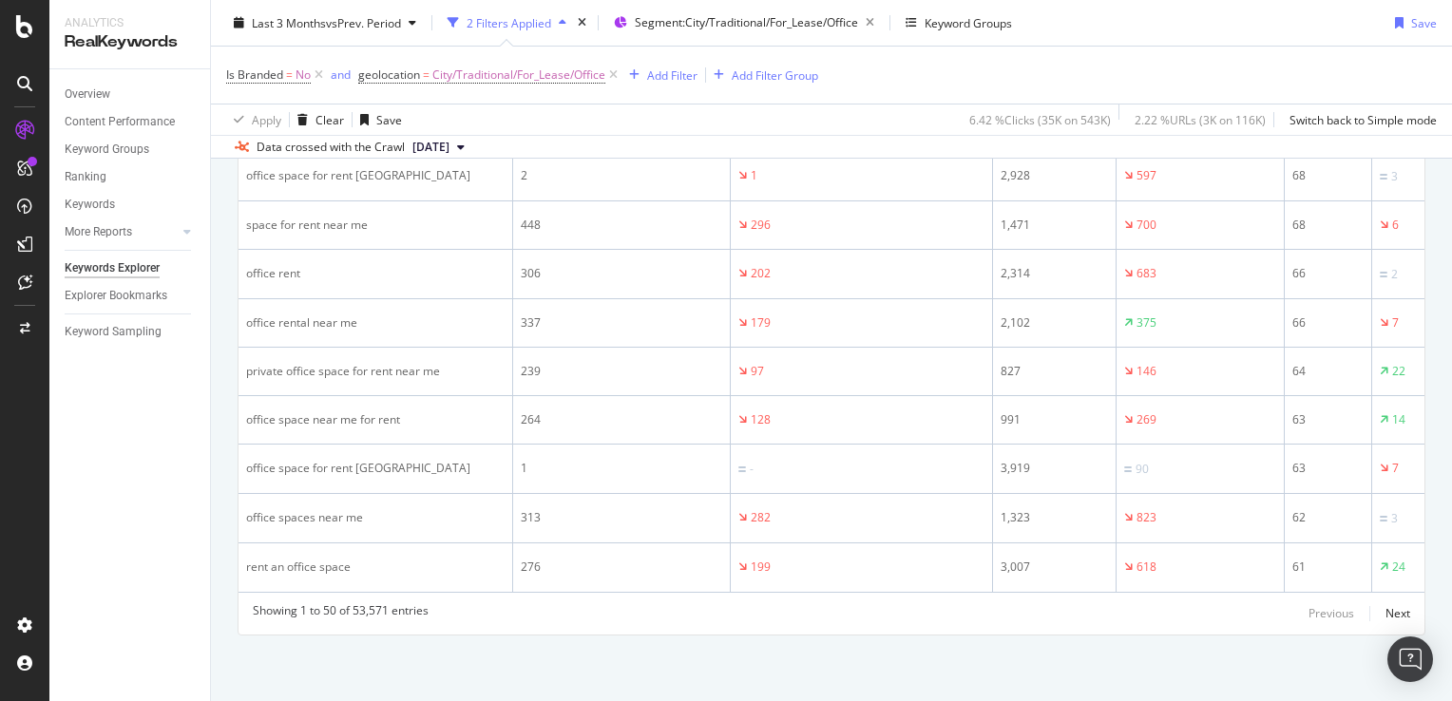
scroll to position [2798, 0]
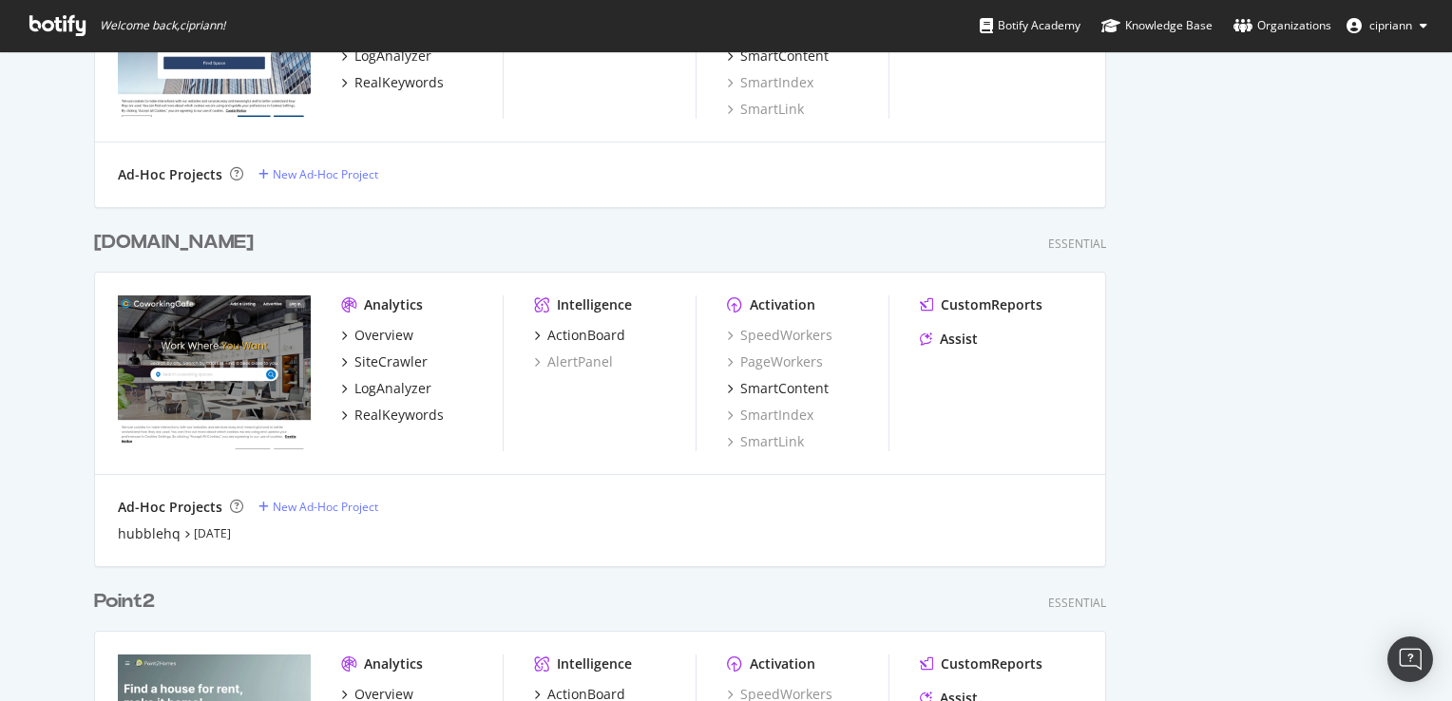
scroll to position [1331, 0]
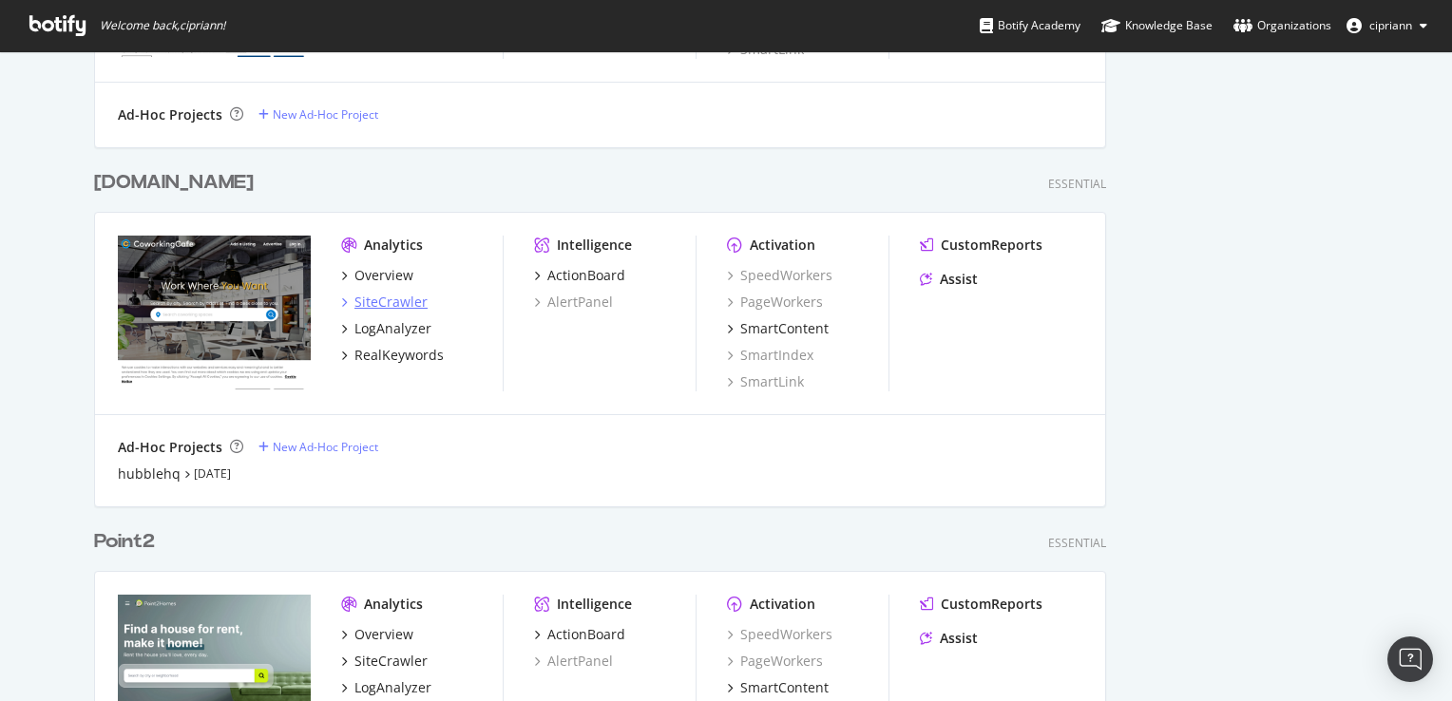
click at [375, 306] on div "SiteCrawler" at bounding box center [390, 302] width 73 height 19
